Goal: Transaction & Acquisition: Purchase product/service

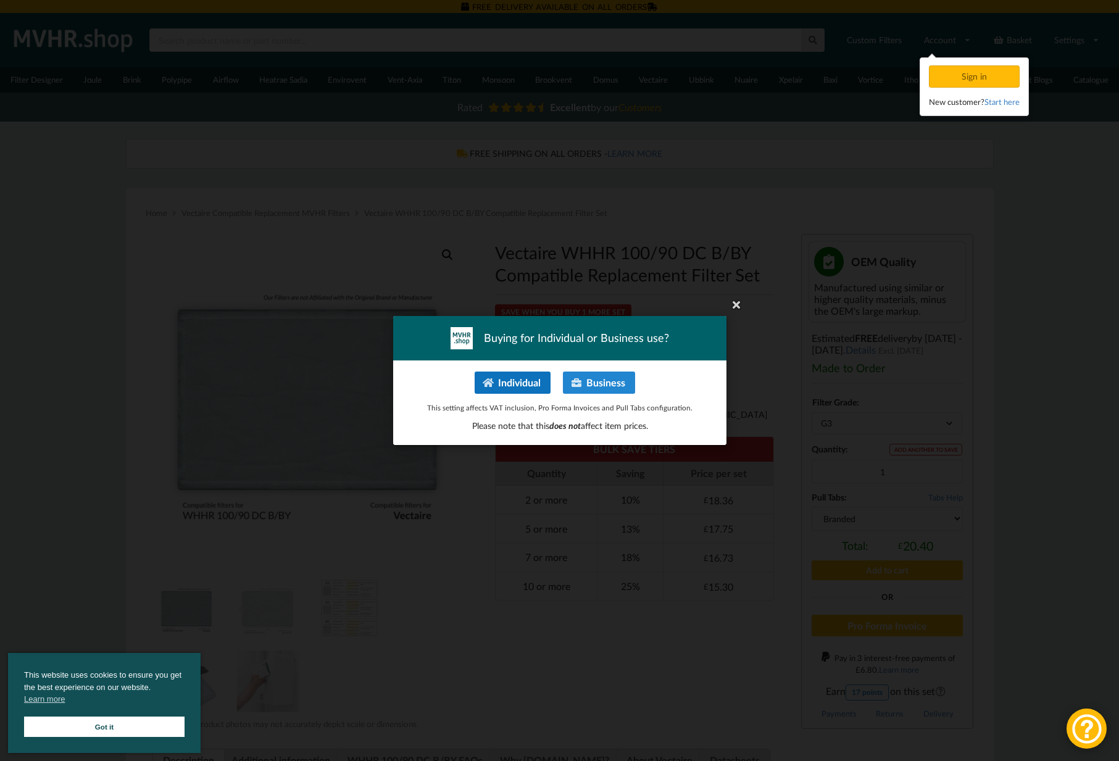
click at [523, 382] on button "Individual" at bounding box center [512, 383] width 76 height 22
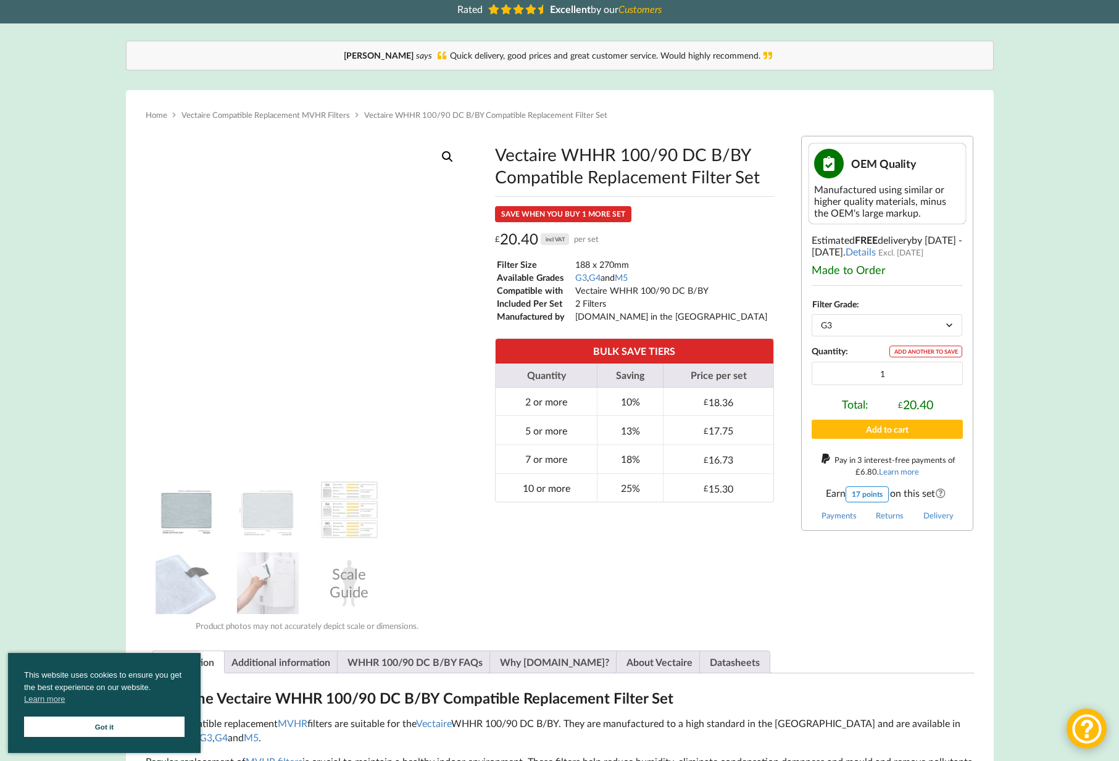
scroll to position [100, 0]
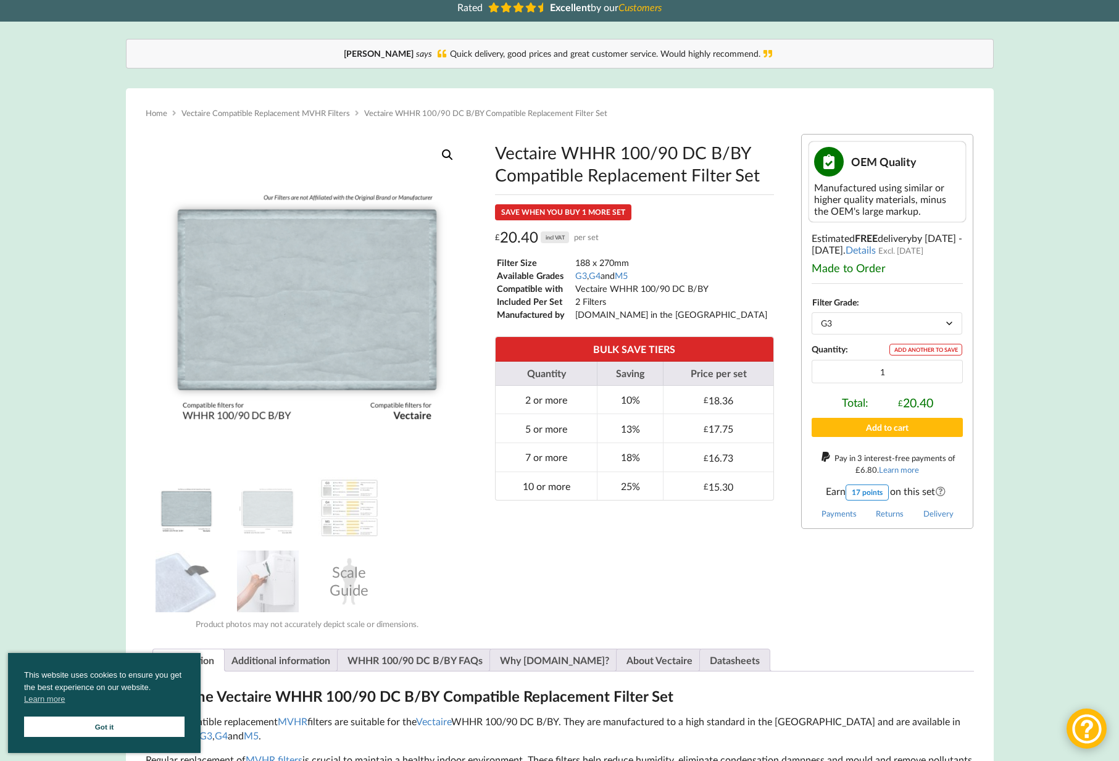
click at [201, 507] on img at bounding box center [187, 508] width 62 height 62
click at [186, 559] on img at bounding box center [187, 582] width 62 height 62
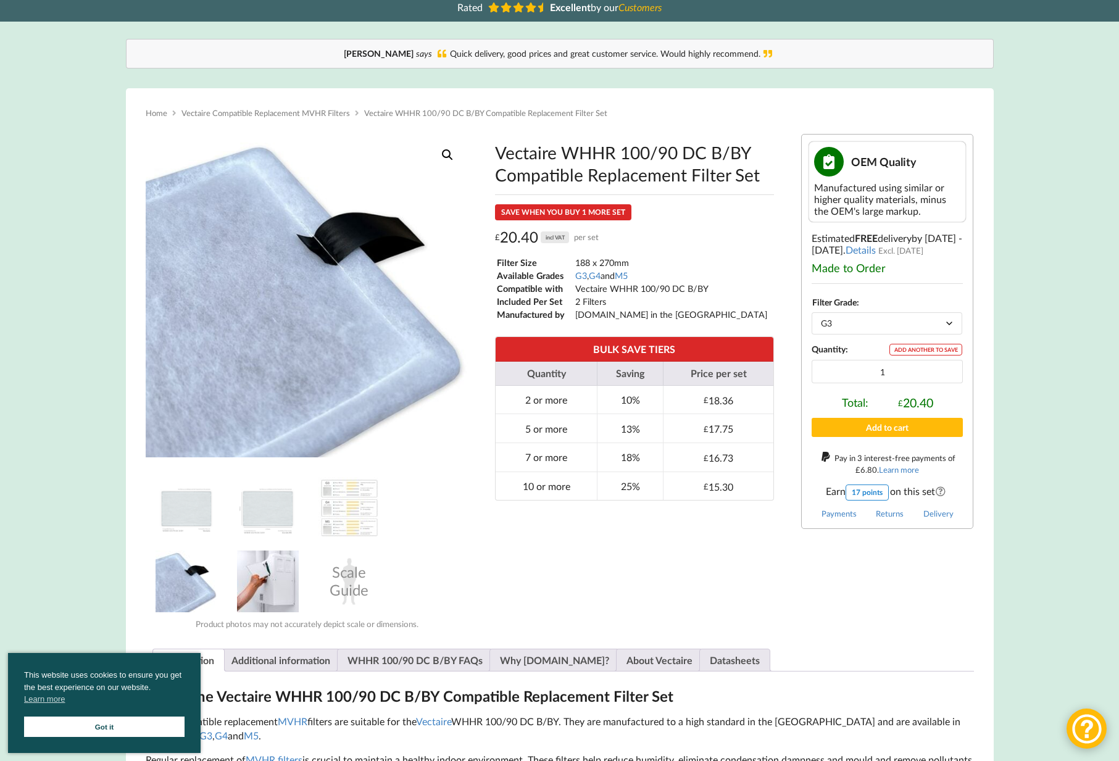
click at [249, 566] on img at bounding box center [268, 582] width 62 height 62
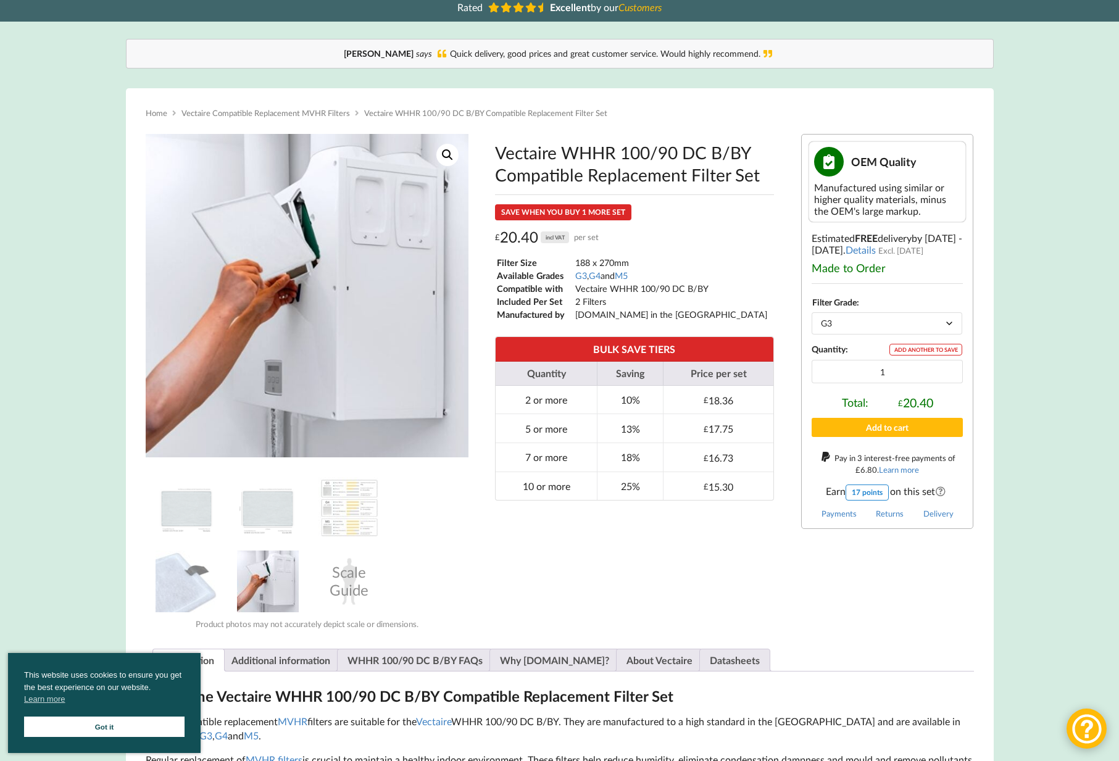
click at [884, 320] on select "Choose an option G3 G4 M5" at bounding box center [887, 323] width 151 height 22
select select "M5"
click at [812, 312] on select "Choose an option G3 G4 M5" at bounding box center [887, 323] width 151 height 22
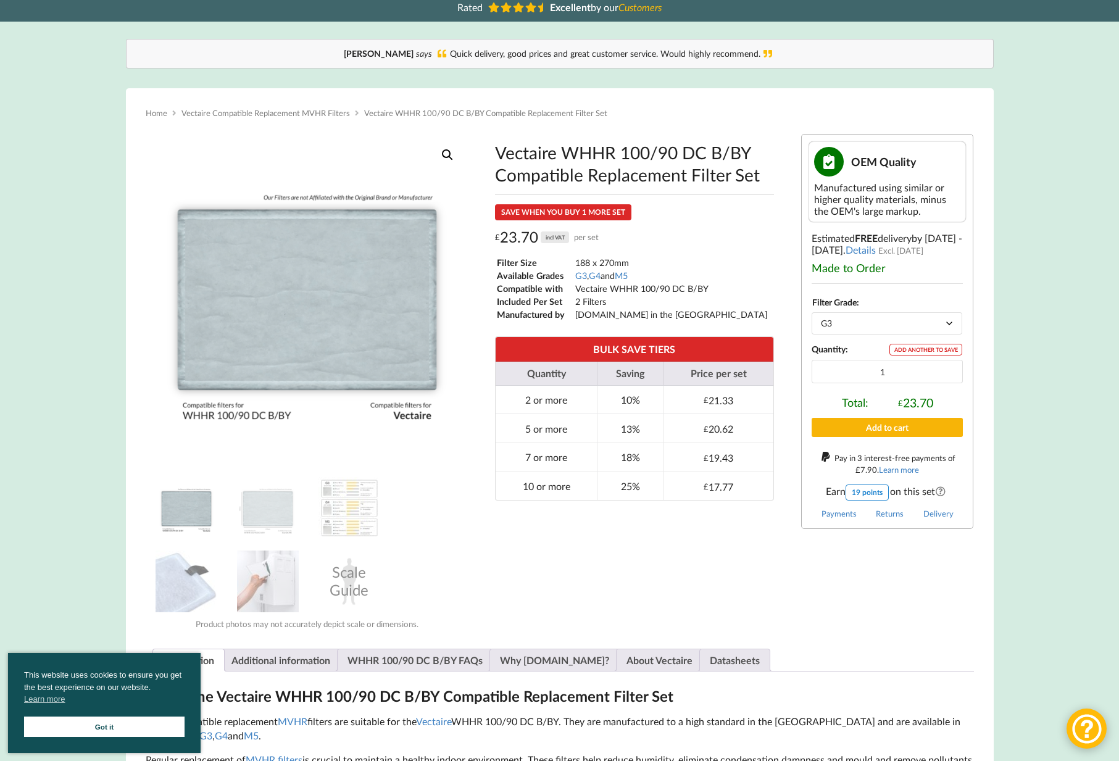
click at [884, 428] on button "Add to cart" at bounding box center [887, 427] width 151 height 19
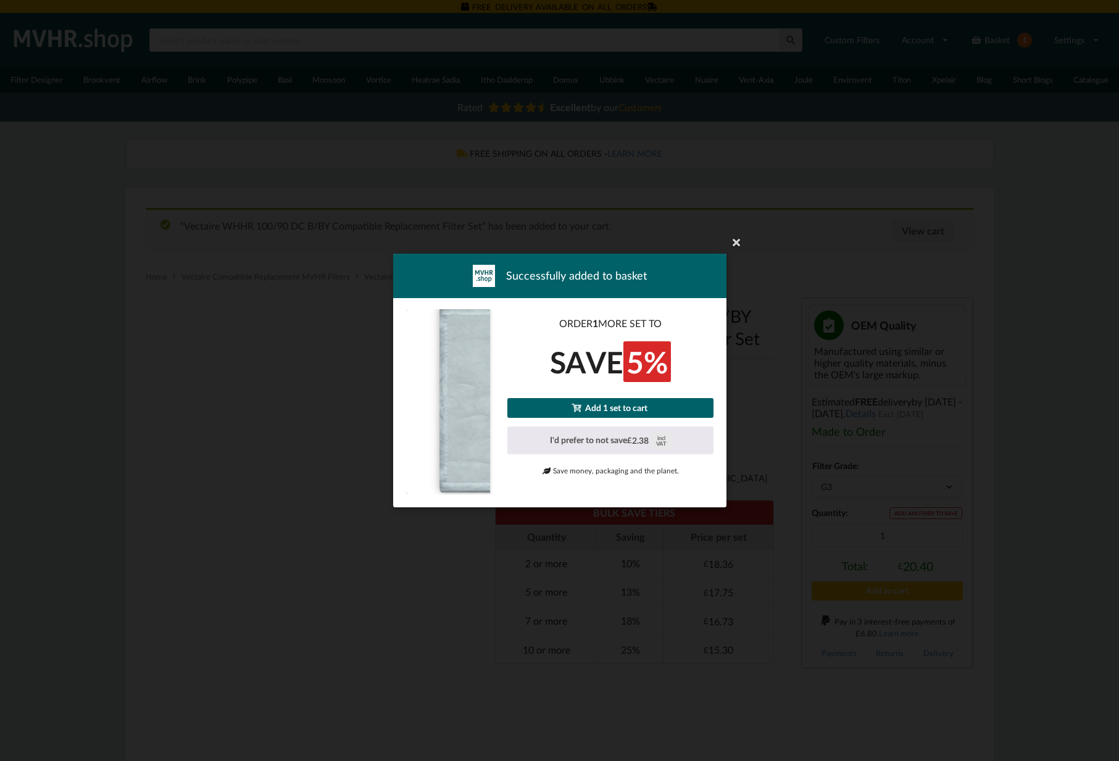
select select "G3"
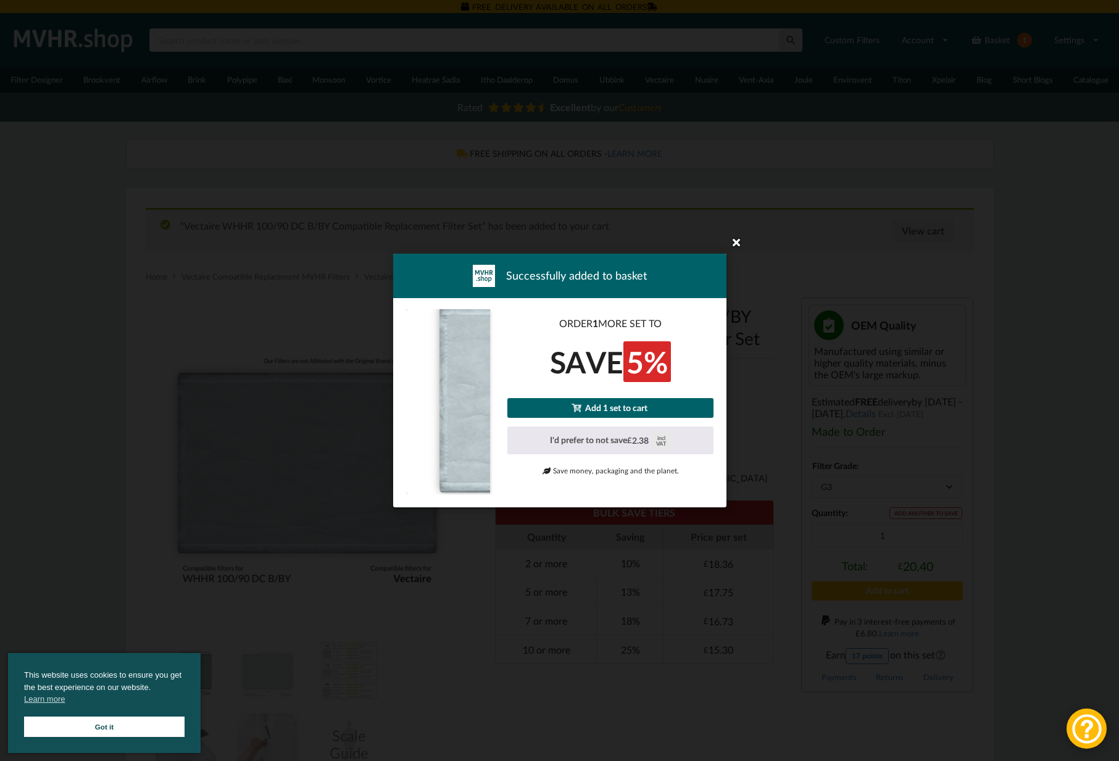
click at [740, 243] on icon at bounding box center [737, 242] width 20 height 20
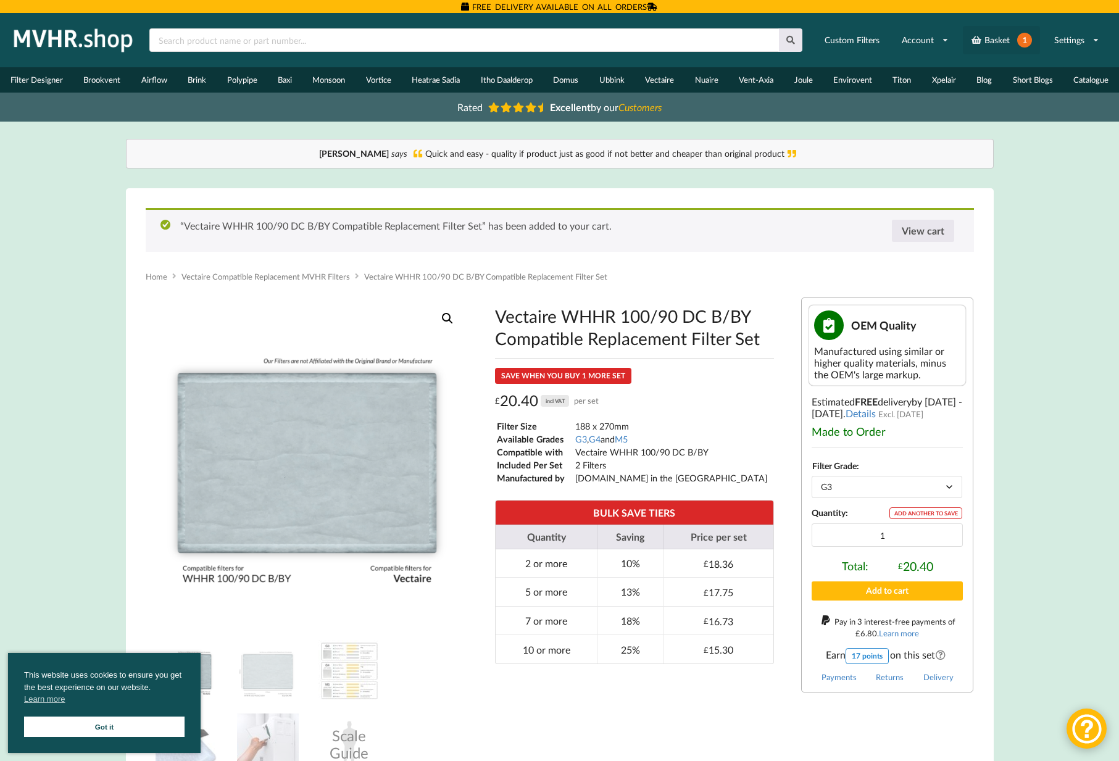
click at [999, 33] on link "Basket 1" at bounding box center [1001, 40] width 77 height 28
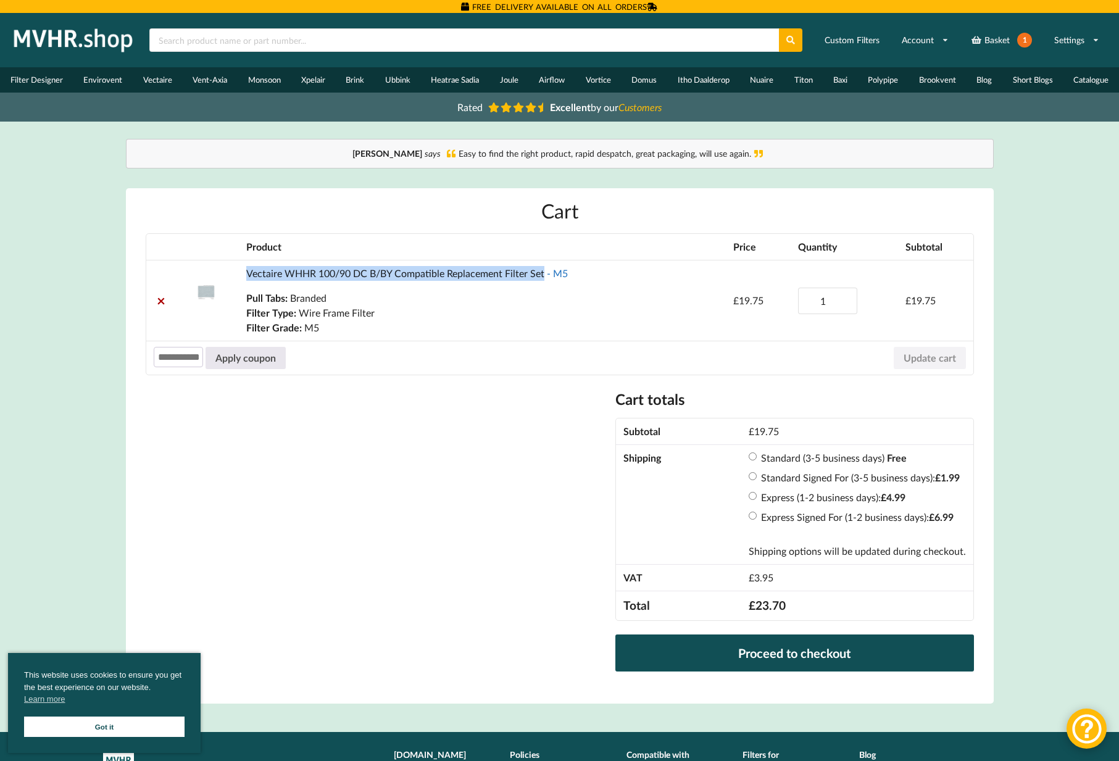
drag, startPoint x: 243, startPoint y: 273, endPoint x: 545, endPoint y: 269, distance: 302.6
click at [545, 269] on td "Vectaire WHHR 100/90 DC B/BY Compatible Replacement Filter Set - M5 Pull Tabs: …" at bounding box center [482, 300] width 487 height 81
copy link "Vectaire WHHR 100/90 DC B/BY Compatible Replacement Filter Set"
click at [311, 270] on link "Vectaire WHHR 100/90 DC B/BY Compatible Replacement Filter Set - M5" at bounding box center [407, 273] width 322 height 12
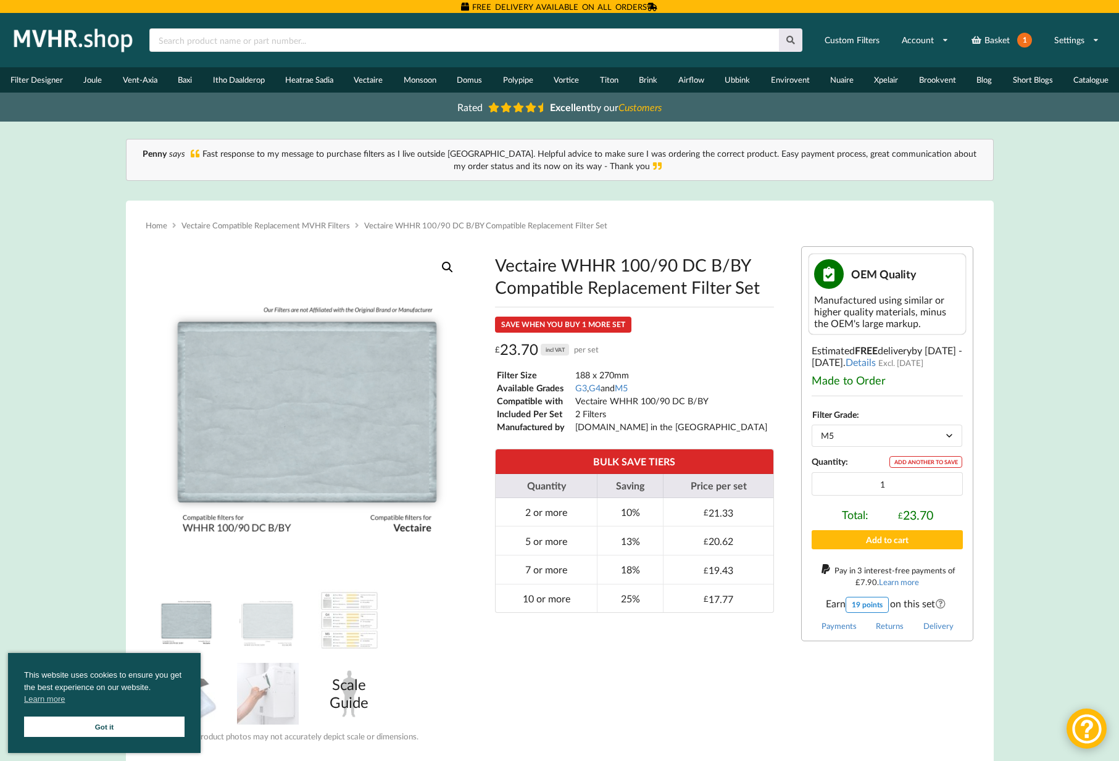
click at [351, 695] on div "Scale Guide" at bounding box center [350, 694] width 62 height 62
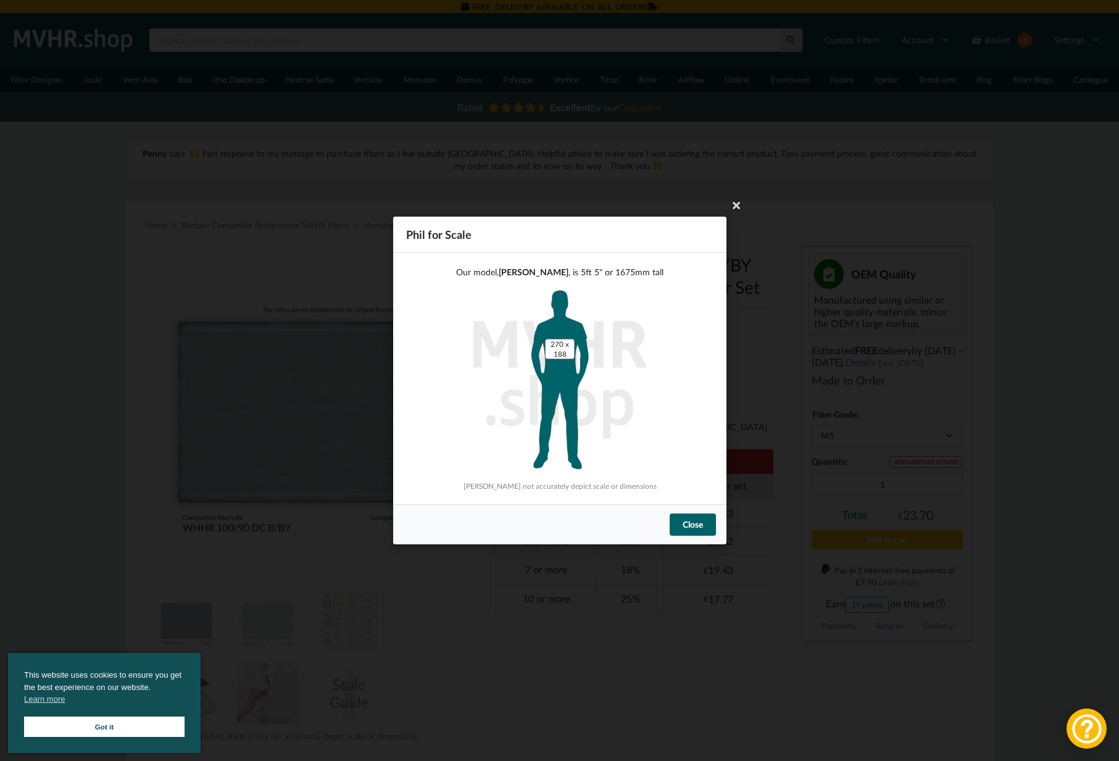
click at [679, 525] on div "Close" at bounding box center [692, 525] width 46 height 22
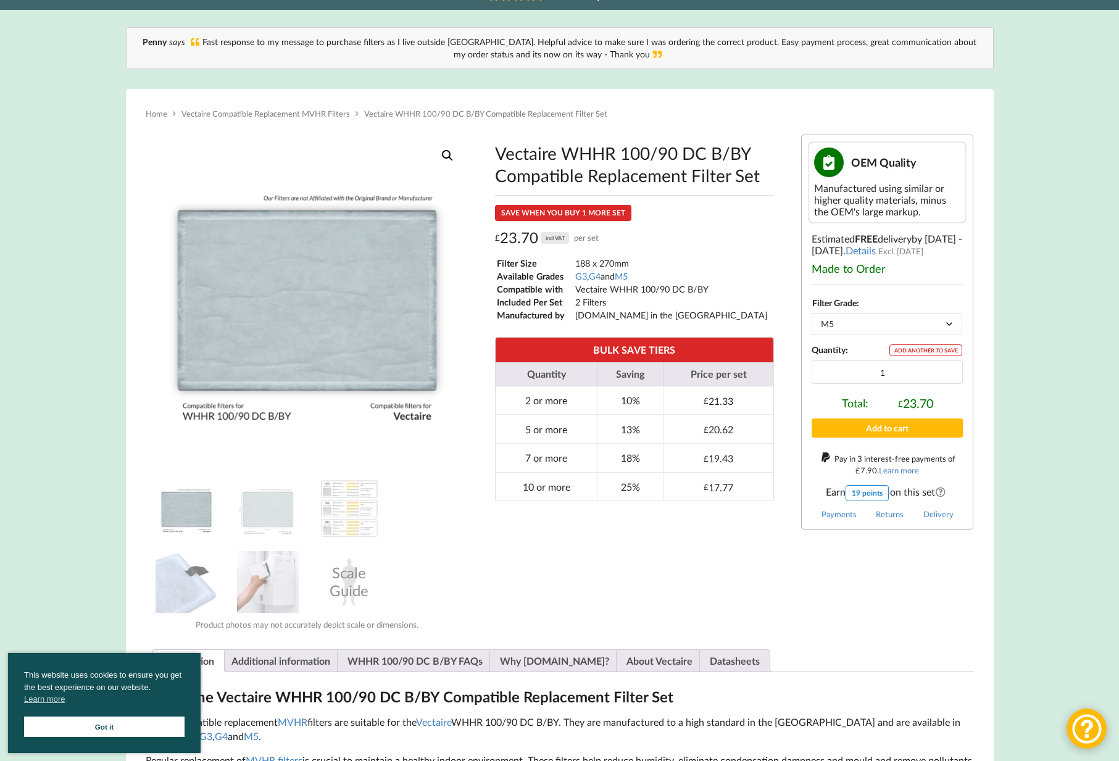
scroll to position [119, 0]
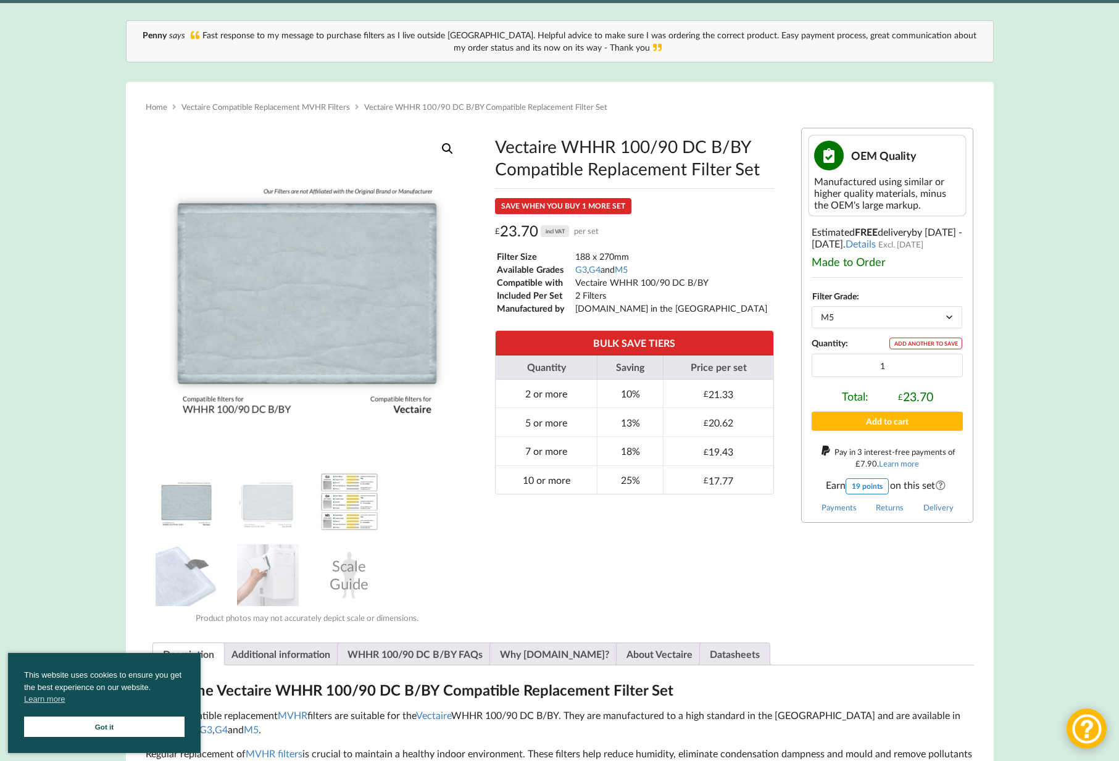
click at [341, 508] on img at bounding box center [350, 502] width 62 height 62
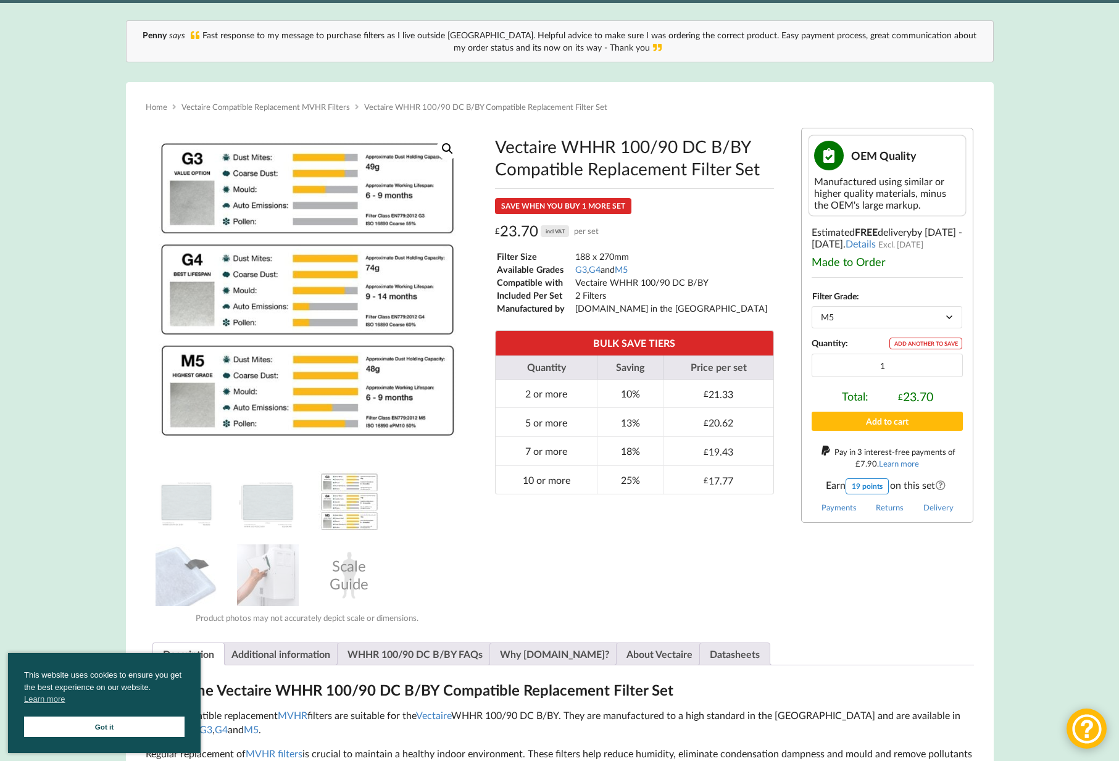
click at [409, 540] on ol "Scale Guide" at bounding box center [307, 539] width 323 height 147
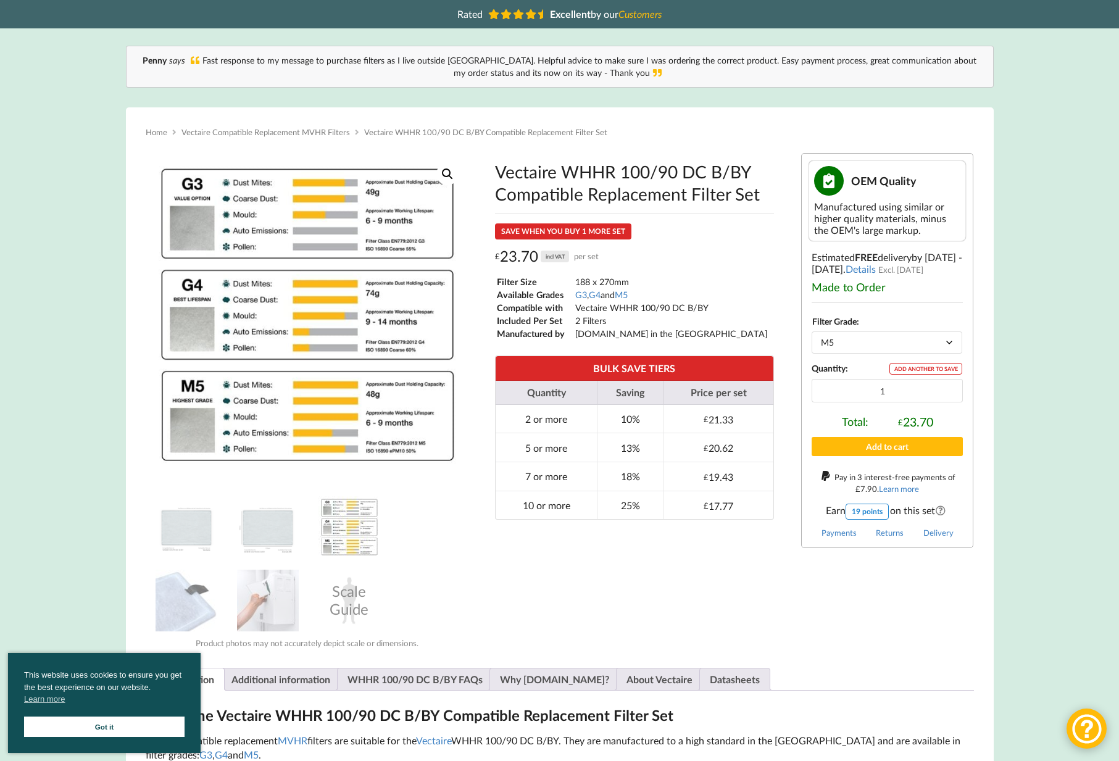
scroll to position [0, 0]
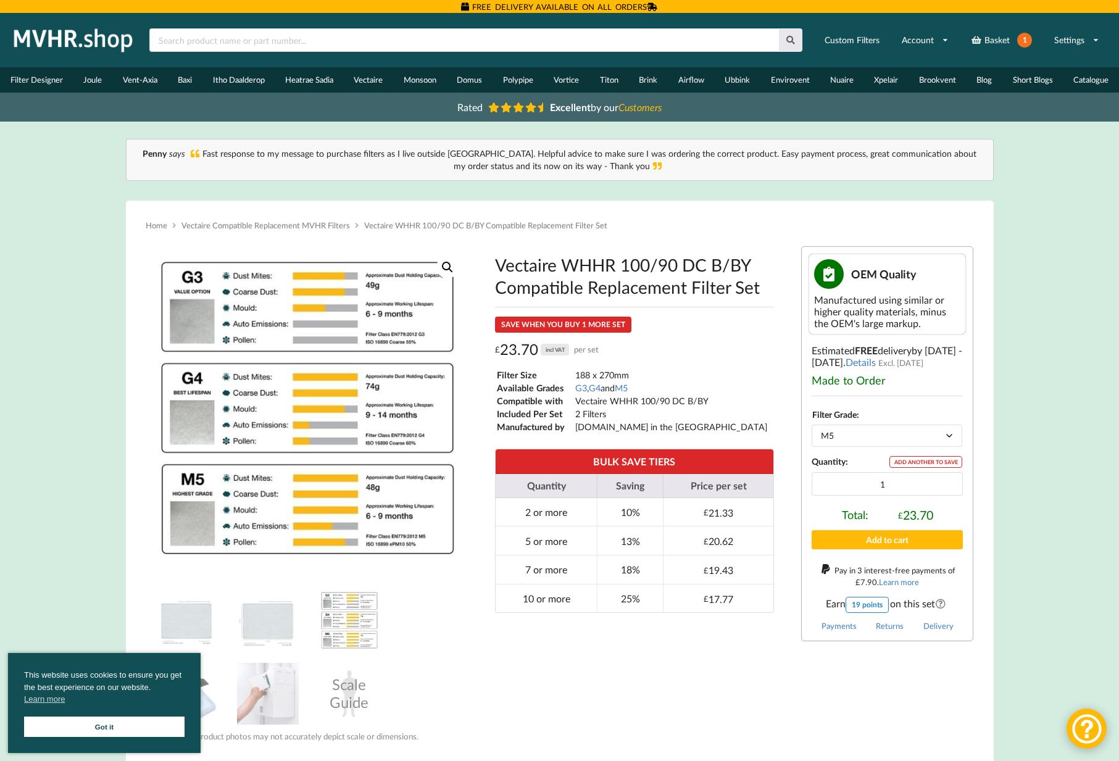
click at [591, 376] on td "188 x 270mm" at bounding box center [671, 375] width 193 height 12
copy tbody "188 x 270mm"
click at [1016, 52] on link "Basket 1" at bounding box center [1001, 40] width 77 height 28
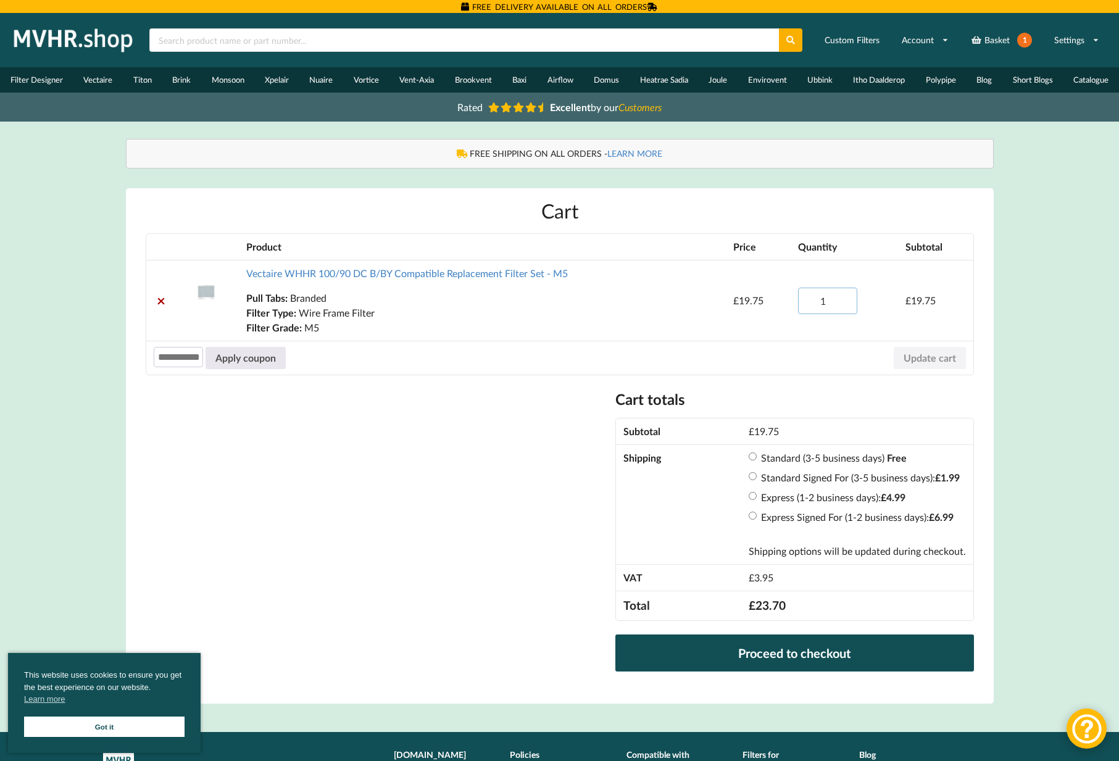
click at [833, 300] on input "1" at bounding box center [827, 301] width 59 height 27
click at [830, 301] on input "1" at bounding box center [827, 301] width 59 height 27
click at [826, 302] on input "1" at bounding box center [827, 301] width 59 height 27
type input "2"
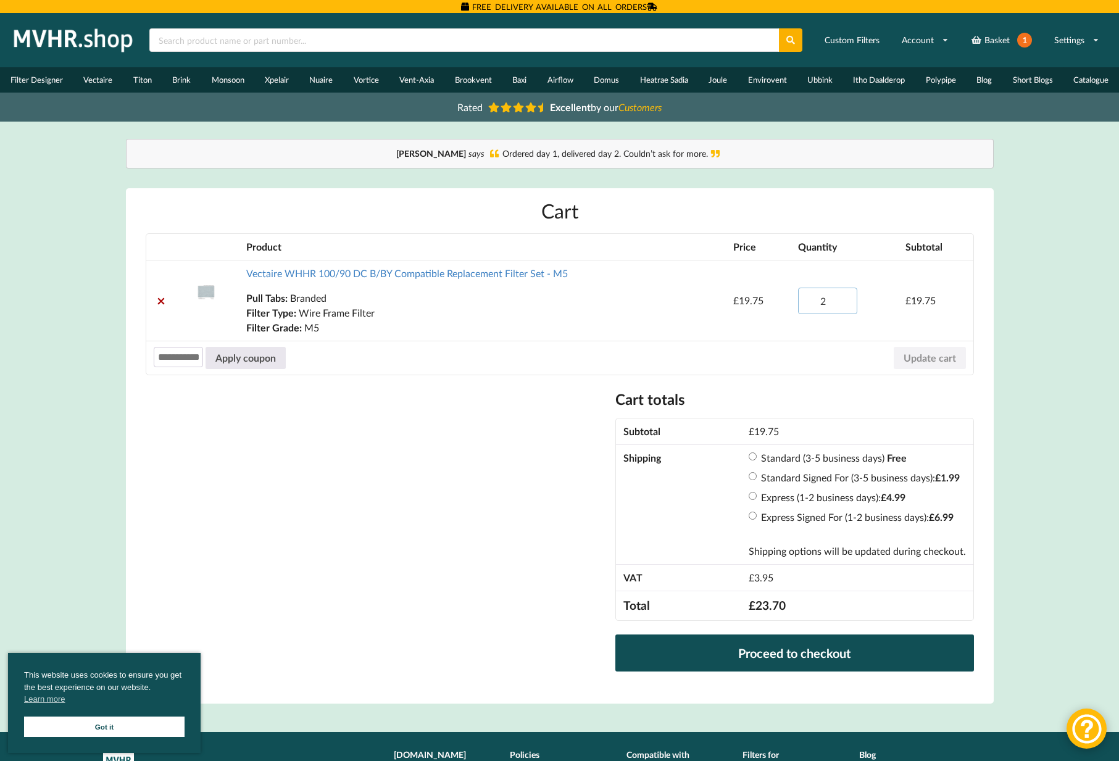
click at [845, 295] on input "2" at bounding box center [827, 301] width 59 height 27
click at [950, 359] on button "Update cart" at bounding box center [930, 358] width 72 height 22
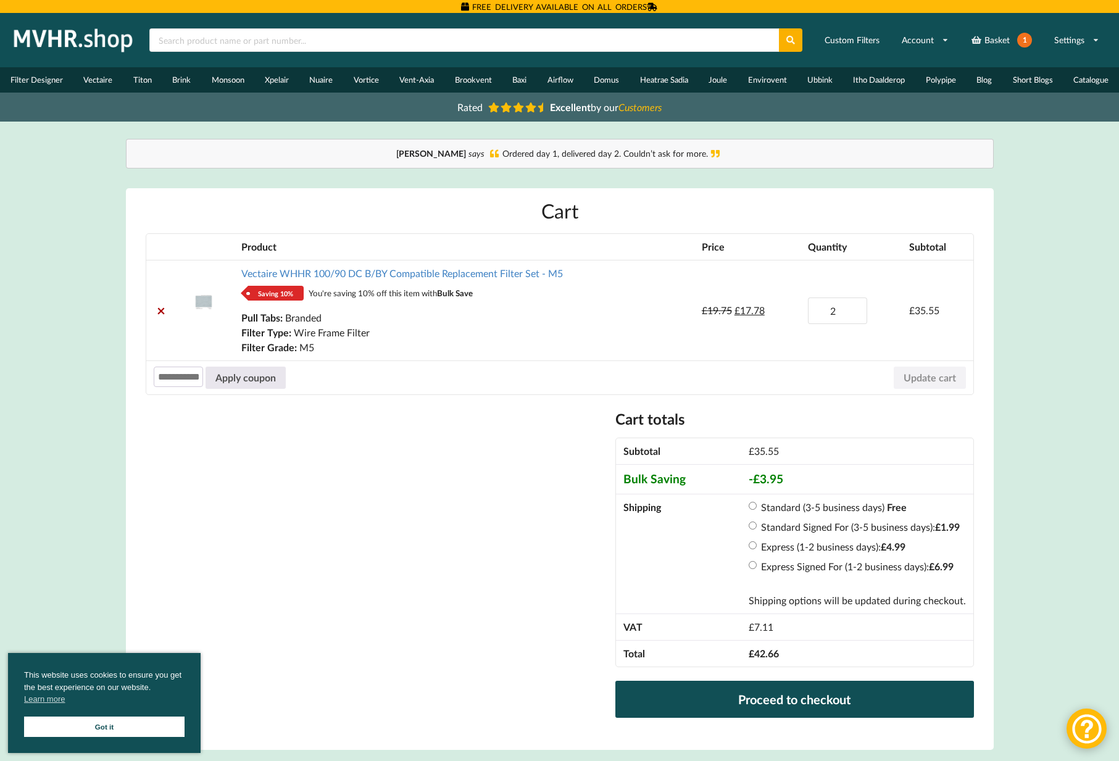
click at [797, 508] on label "Standard (3-5 business days)" at bounding box center [822, 507] width 123 height 12
